Goal: Transaction & Acquisition: Book appointment/travel/reservation

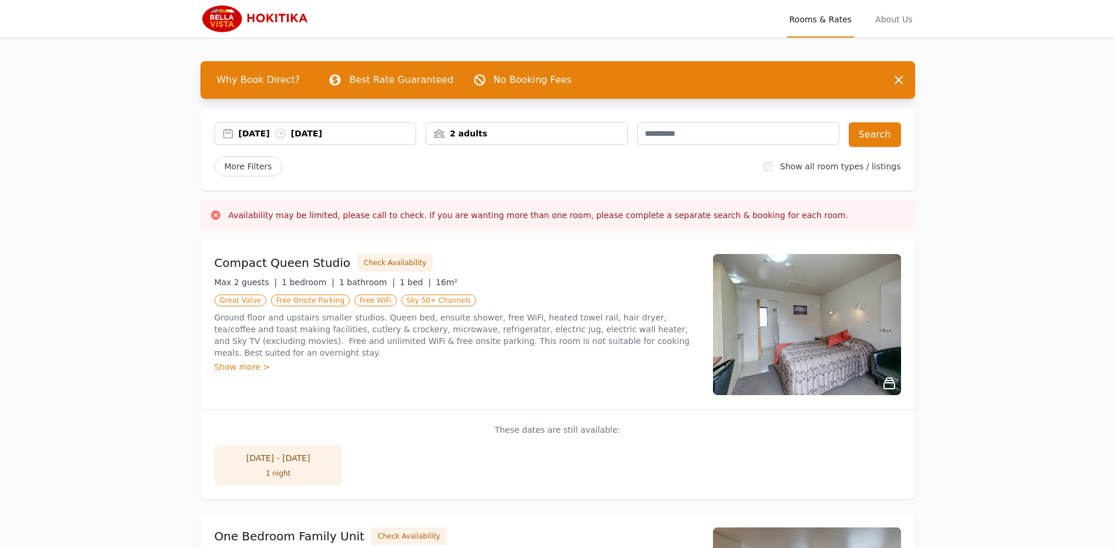
click at [267, 135] on div "[DATE] [DATE]" at bounding box center [327, 134] width 177 height 12
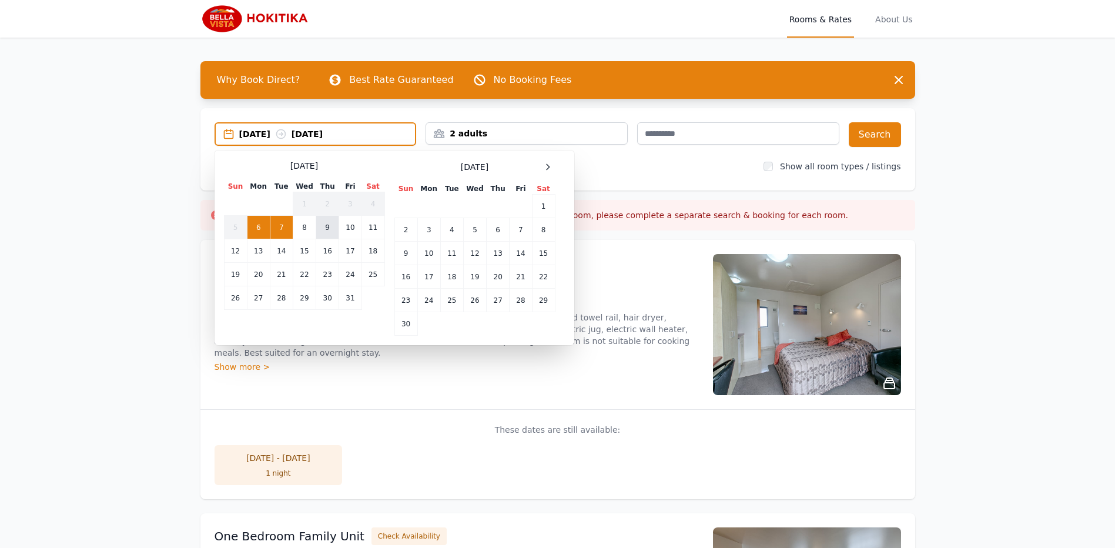
click at [328, 229] on td "9" at bounding box center [327, 228] width 23 height 24
click at [347, 227] on td "10" at bounding box center [350, 228] width 22 height 24
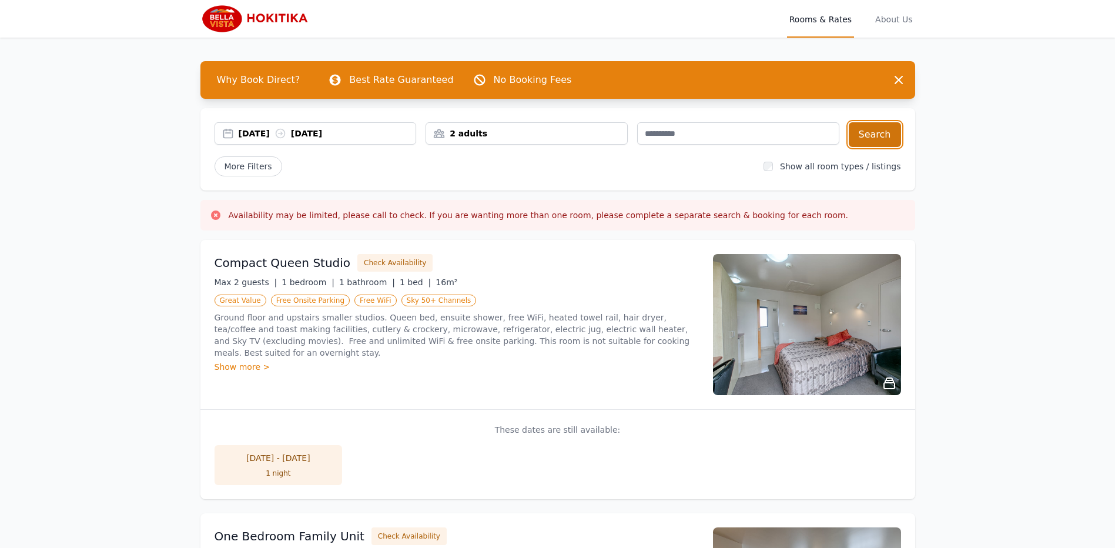
click at [873, 130] on button "Search" at bounding box center [875, 134] width 52 height 25
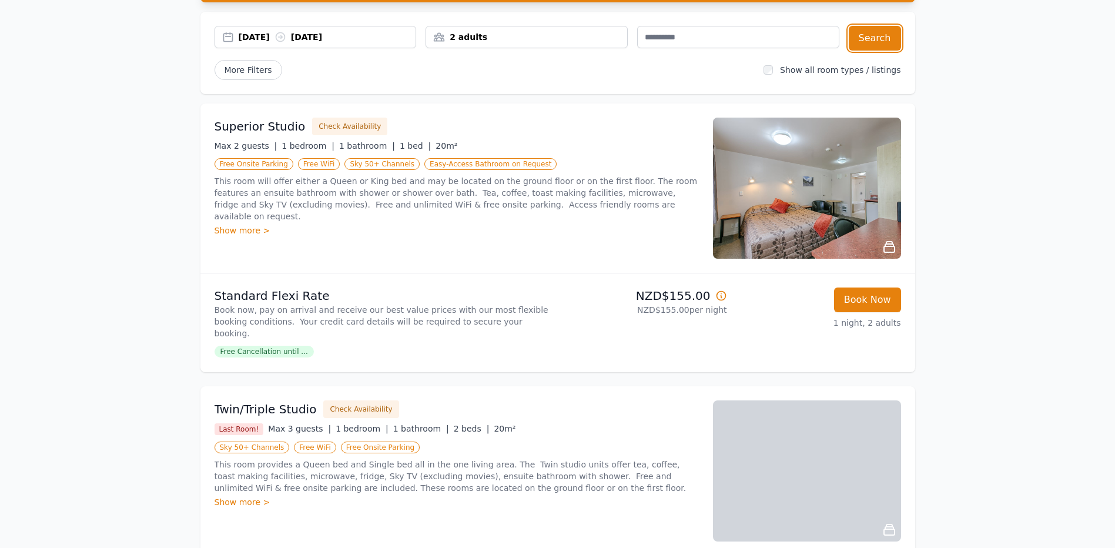
scroll to position [38, 0]
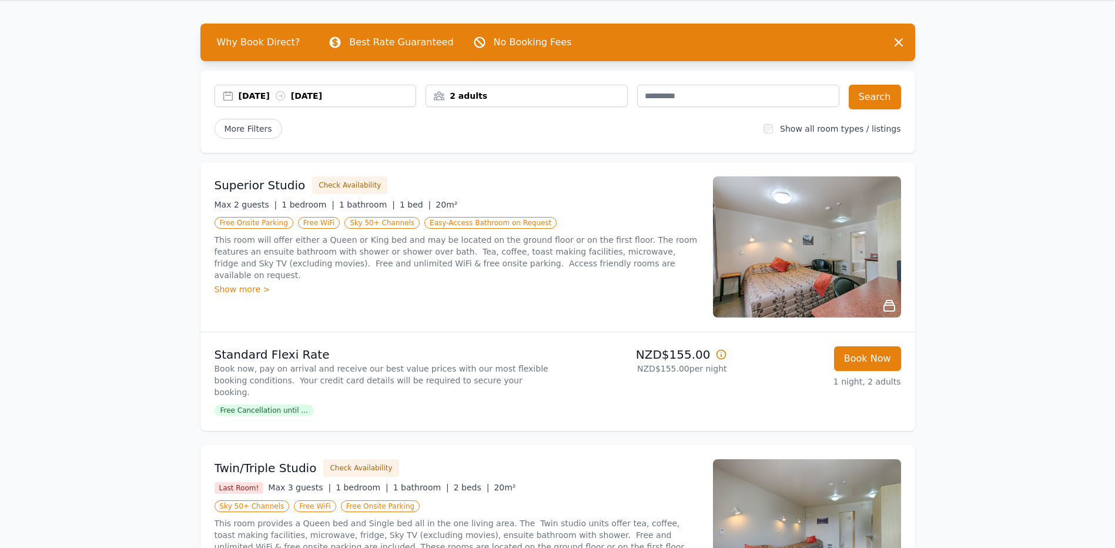
click at [721, 354] on icon at bounding box center [721, 355] width 12 height 12
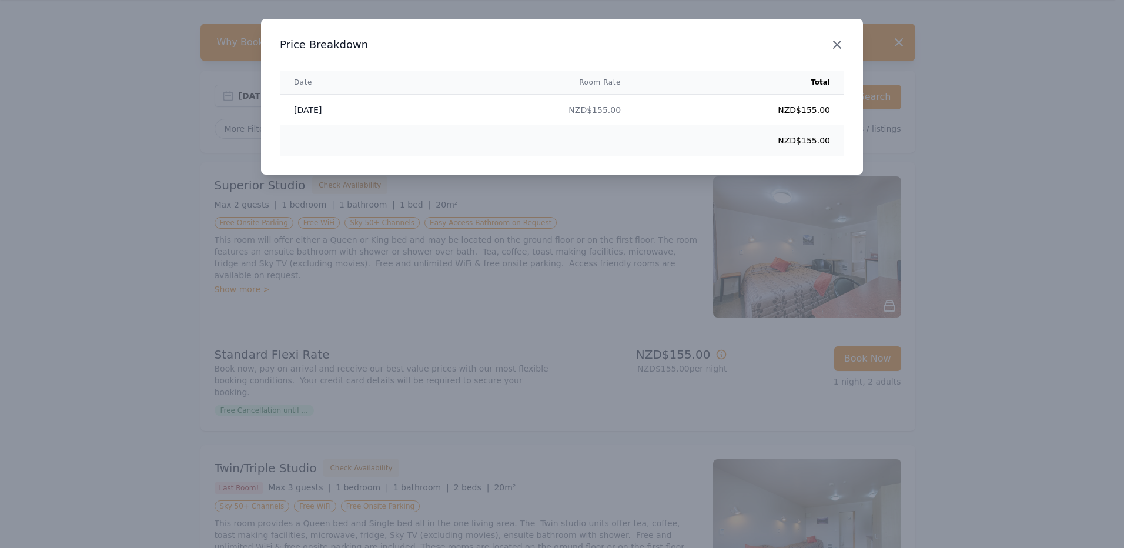
click at [836, 48] on icon "button" at bounding box center [837, 45] width 14 height 14
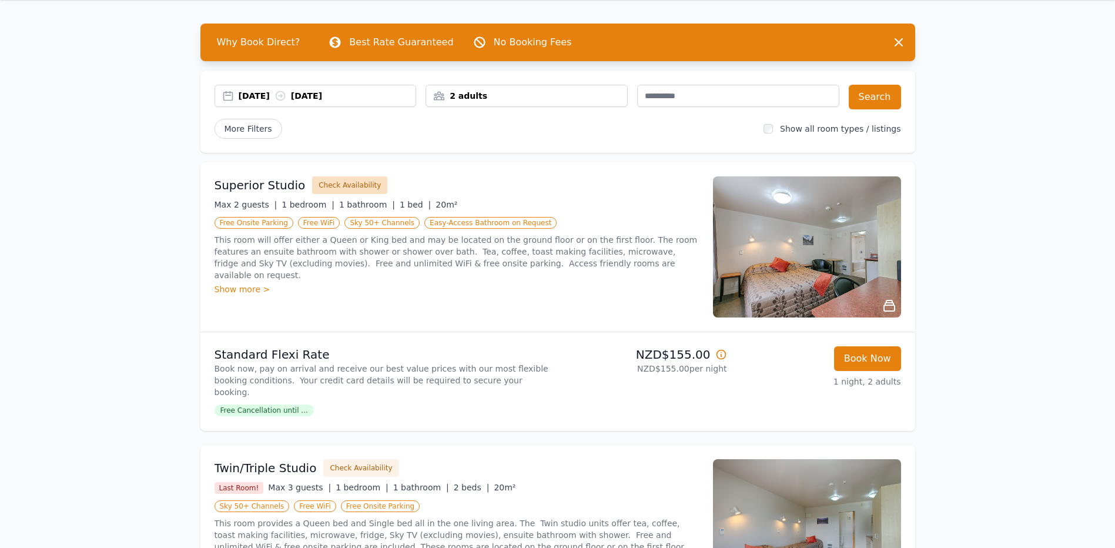
click at [356, 185] on button "Check Availability" at bounding box center [349, 185] width 75 height 18
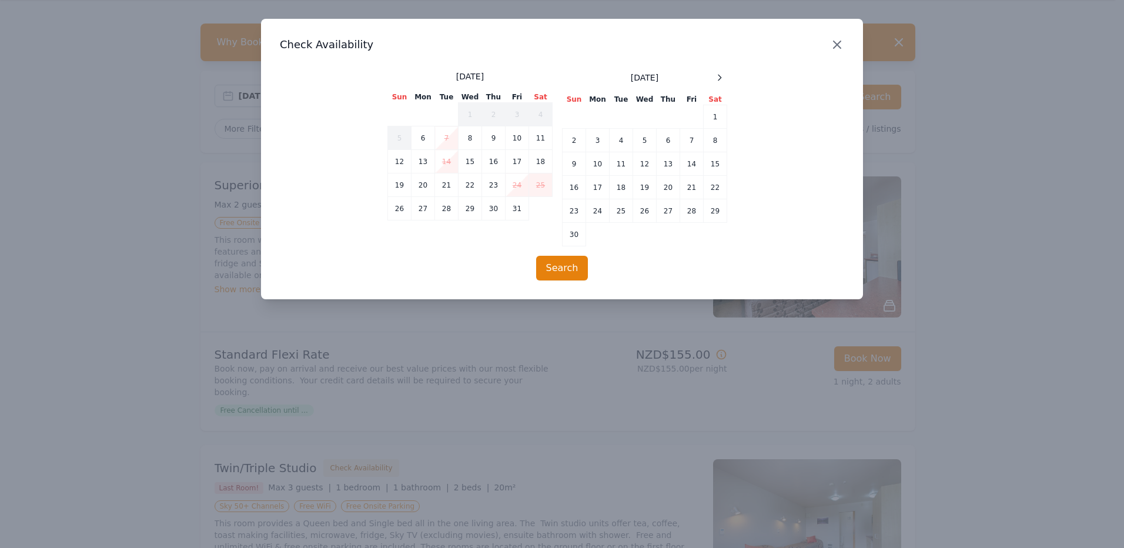
click at [839, 45] on icon "button" at bounding box center [837, 45] width 14 height 14
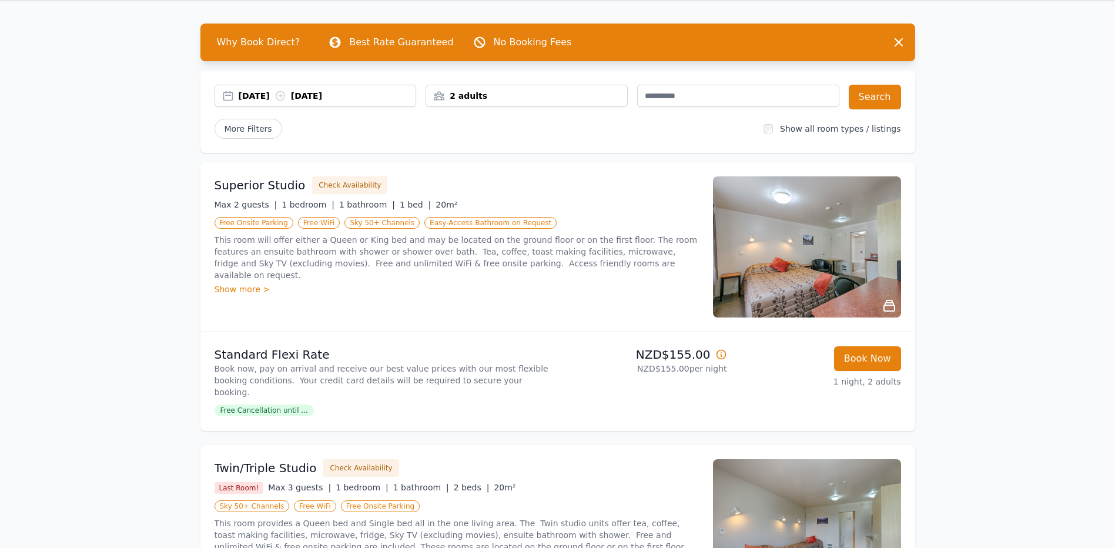
scroll to position [0, 0]
